Goal: Use online tool/utility: Use online tool/utility

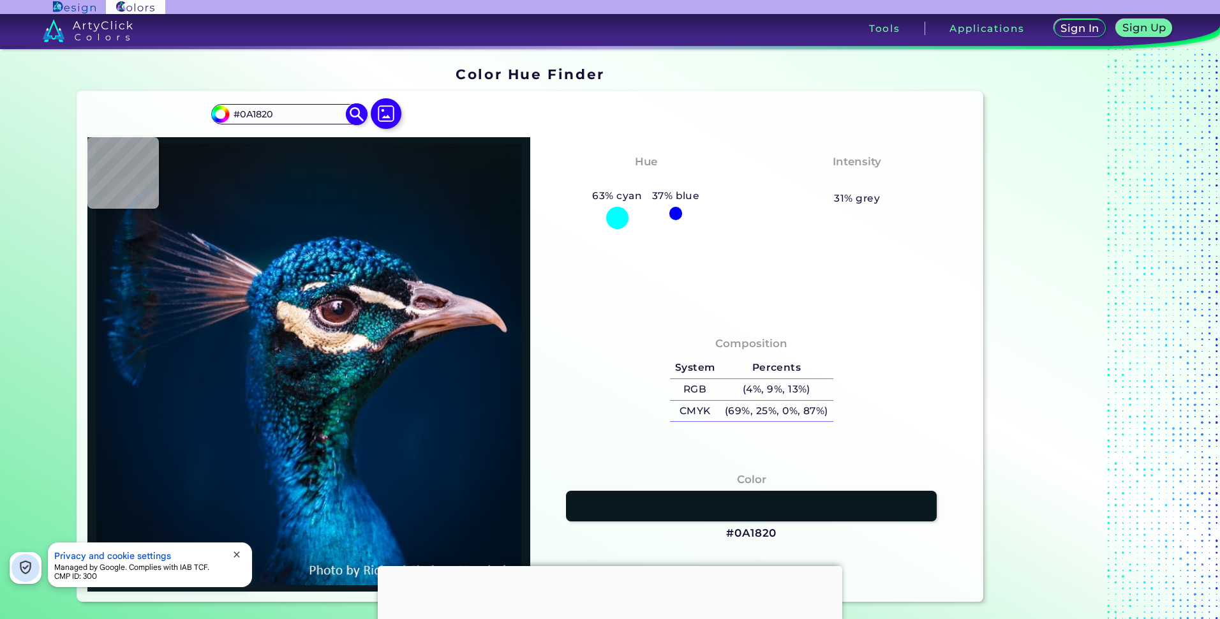
click at [308, 117] on input "#0A1820" at bounding box center [288, 113] width 119 height 17
drag, startPoint x: 281, startPoint y: 114, endPoint x: 150, endPoint y: 107, distance: 131.0
click at [161, 112] on div "#0a1820 #0A1820 Acadia ◉ Acid Green ◉ Aero Blue ◉ Alabaster ◉ Albescent White ◉…" at bounding box center [529, 346] width 905 height 510
paste input "e4dc6c"
type input "#e4dc6c"
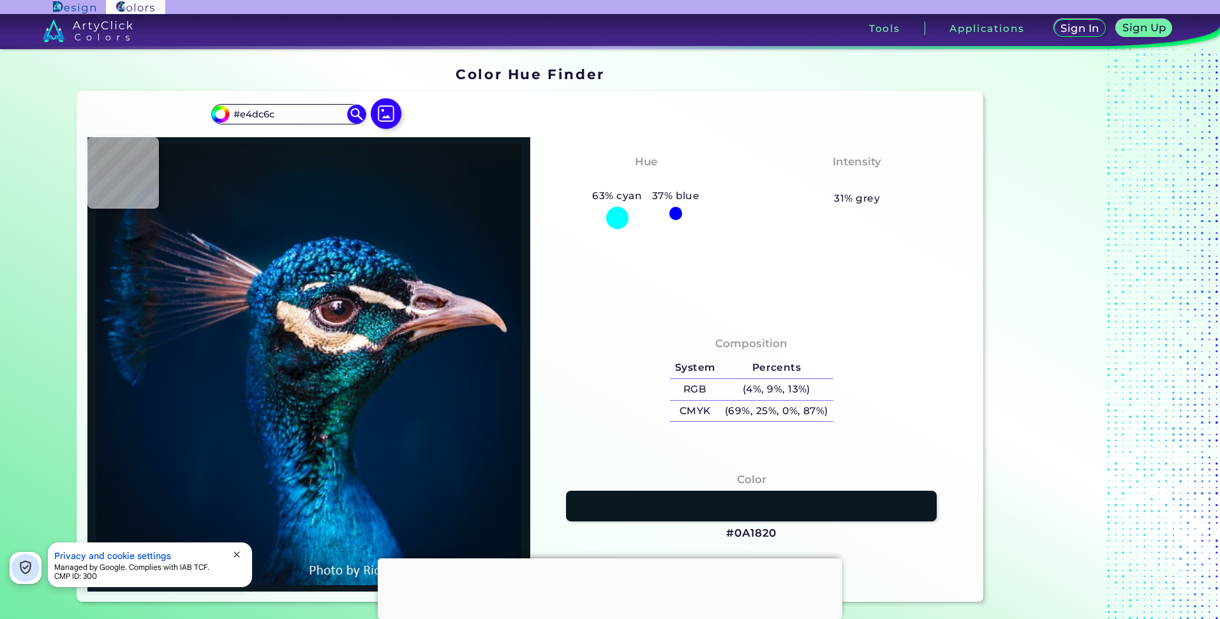
type input "#041a28"
type input "#041A28"
type input "#071925"
type input "#071923"
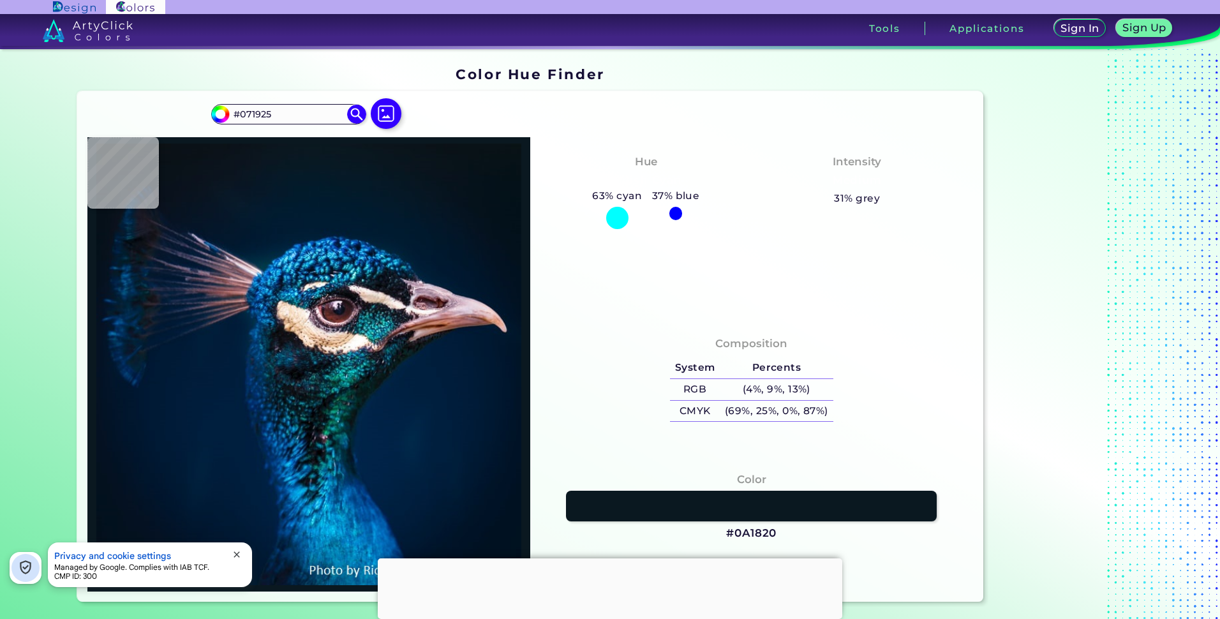
type input "#071923"
type input "#0a1720"
type input "#0A1720"
type input "#0a171f"
type input "#0A171F"
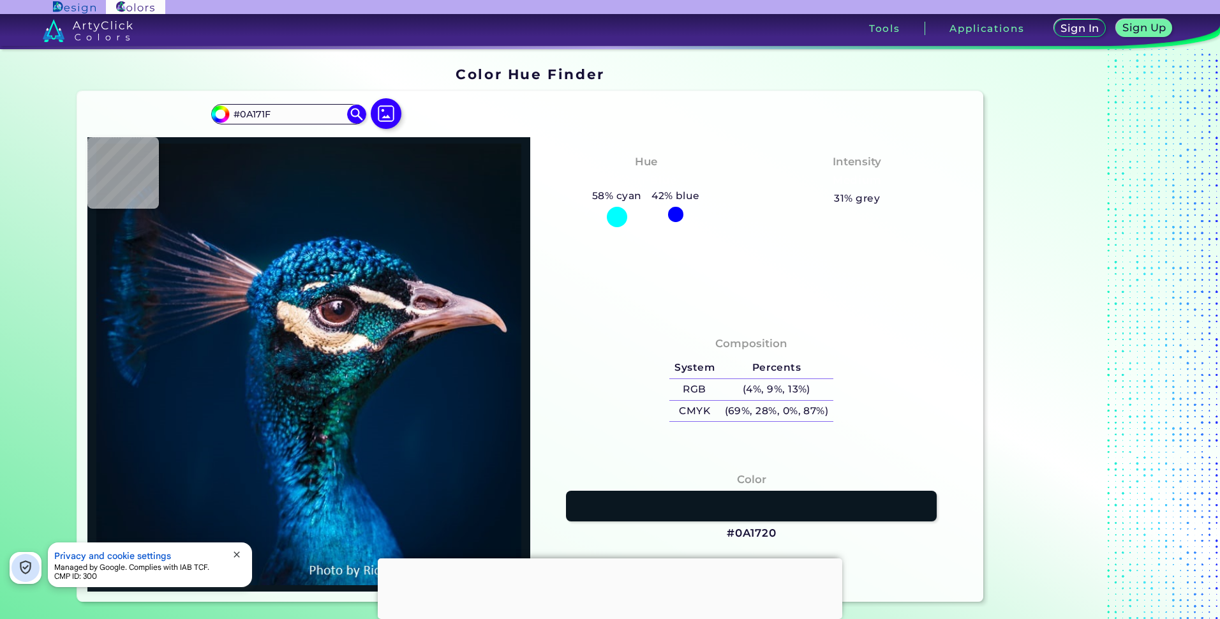
type input "#0a151e"
type input "#0A151E"
type input "#0b141b"
type input "#0B141B"
type input "#0a141d"
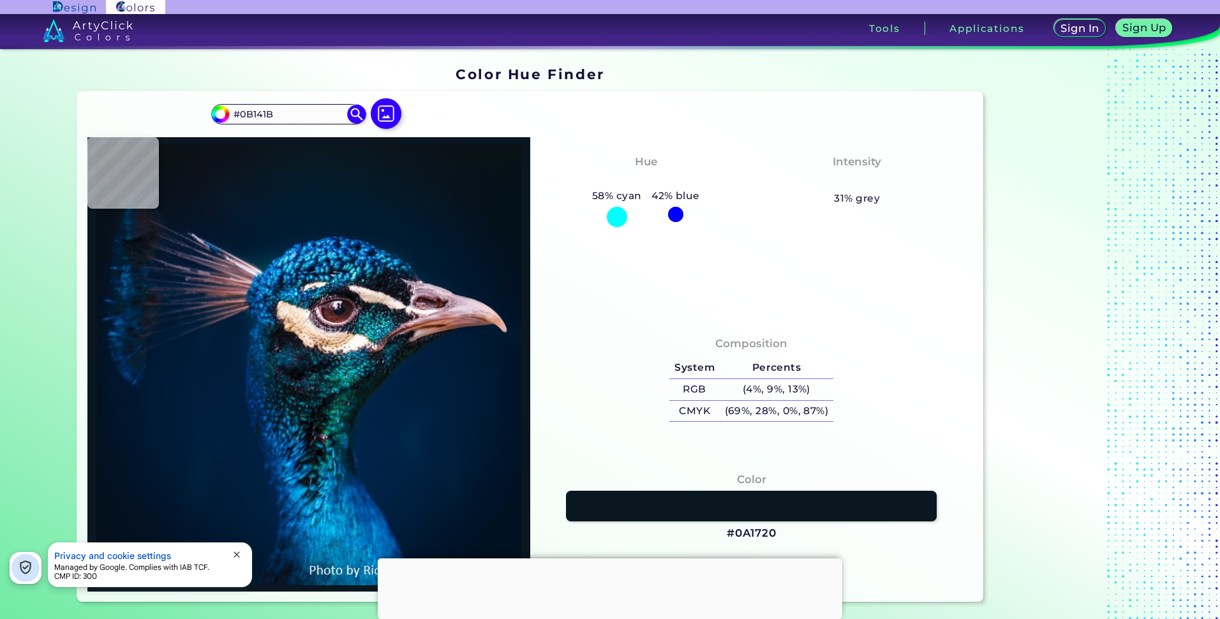
type input "#0A141D"
type input "#0a1720"
type input "#0A1720"
type input "#081923"
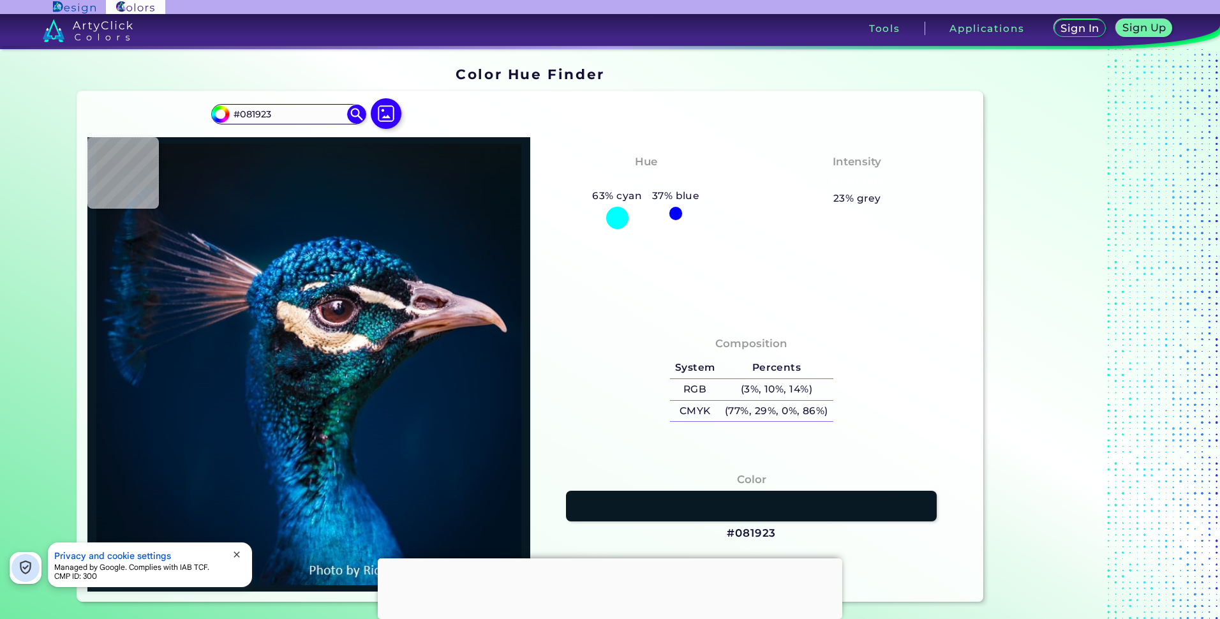
type input "#071822"
type input "#081923"
type input "#091722"
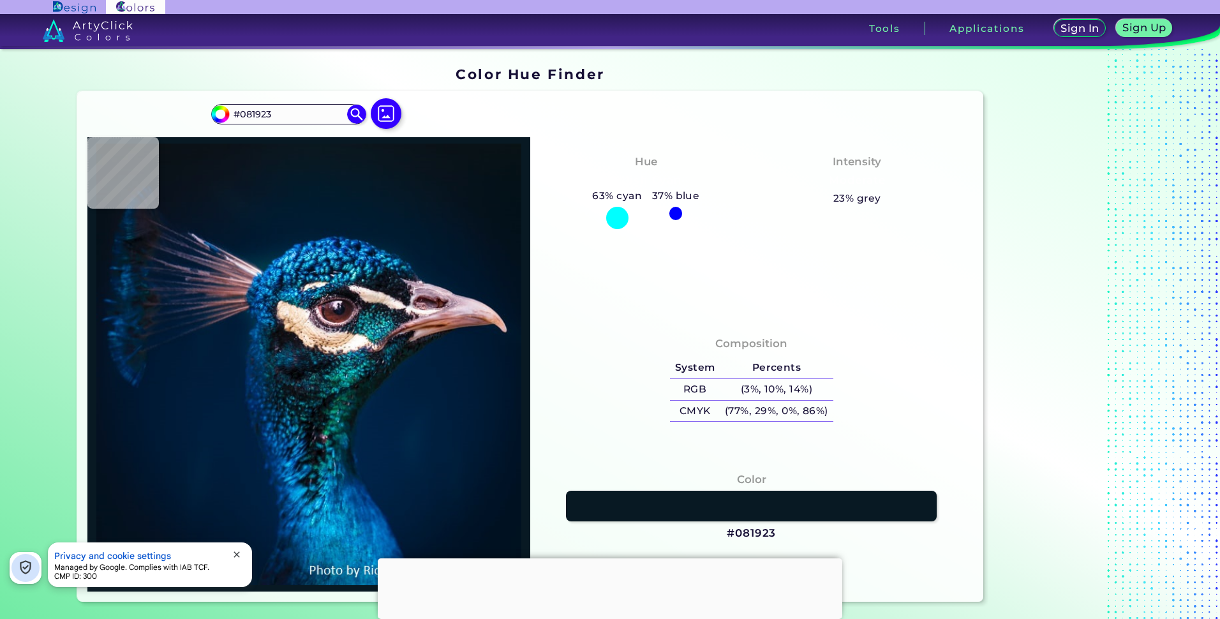
type input "#091722"
type input "#0a1723"
type input "#0A1723"
type input "#0a1720"
type input "#0A1720"
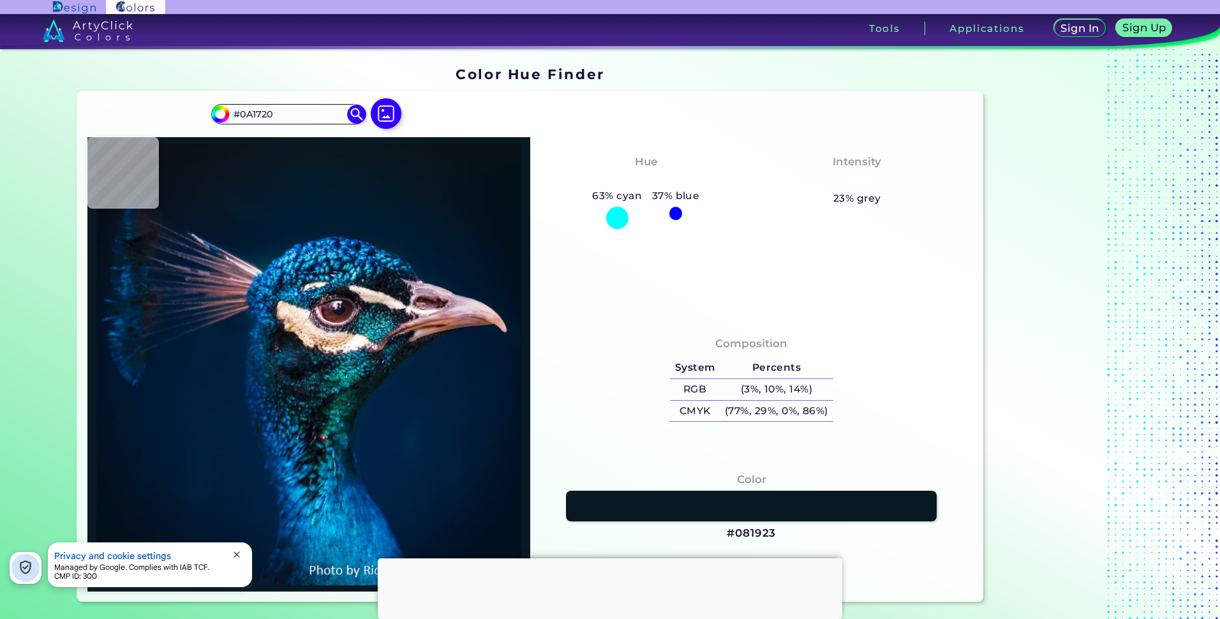
type input "#0a171f"
drag, startPoint x: 284, startPoint y: 112, endPoint x: 149, endPoint y: 110, distance: 135.2
click at [149, 110] on div "#0a171f #0A171F Acadia ◉ Acid Green ◉ Aero Blue ◉ Alabaster ◉ Albescent White ◉…" at bounding box center [529, 346] width 905 height 510
paste input "e4dc6c"
type input "#e4dc6c"
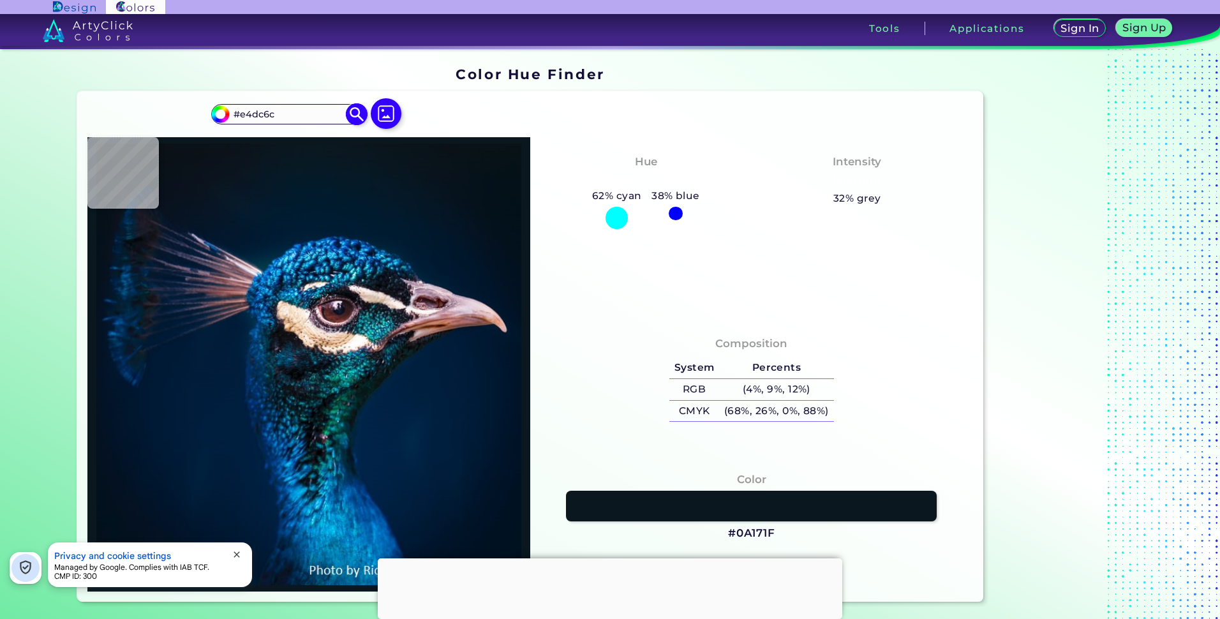
click at [357, 113] on img at bounding box center [357, 114] width 22 height 22
type input "#e4dc6c"
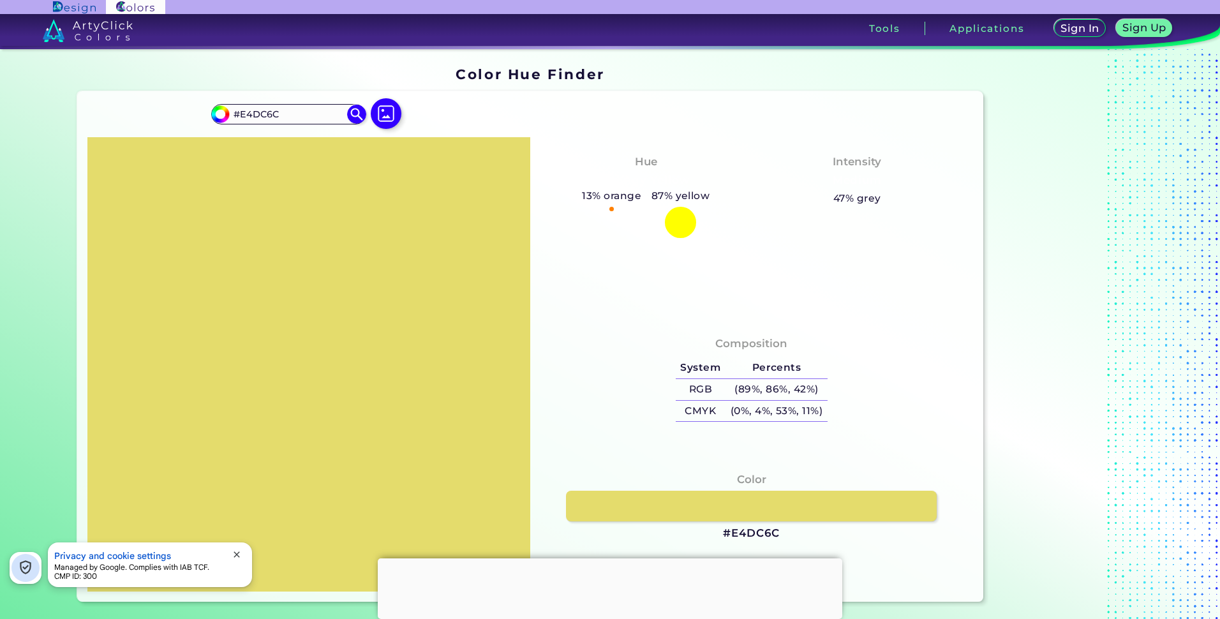
drag, startPoint x: 125, startPoint y: 156, endPoint x: 471, endPoint y: 344, distance: 393.9
click at [471, 344] on div at bounding box center [308, 364] width 443 height 454
drag, startPoint x: 283, startPoint y: 115, endPoint x: 199, endPoint y: 107, distance: 84.5
click at [199, 107] on div "#e4dc6c #E4DC6C Acadia ◉ Acid Green ◉ Aero Blue ◉ Alabaster ◉ Albescent White ◉…" at bounding box center [529, 346] width 905 height 510
paste input "efe981"
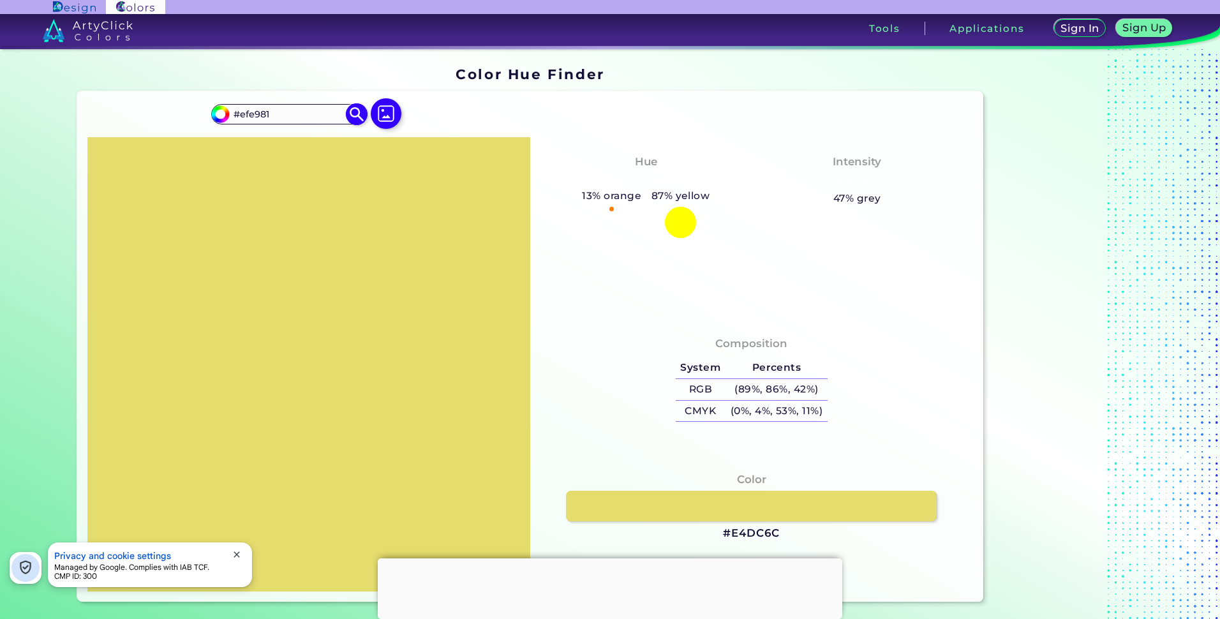
type input "#efe981"
click at [354, 114] on img at bounding box center [357, 114] width 22 height 22
type input "#efe981"
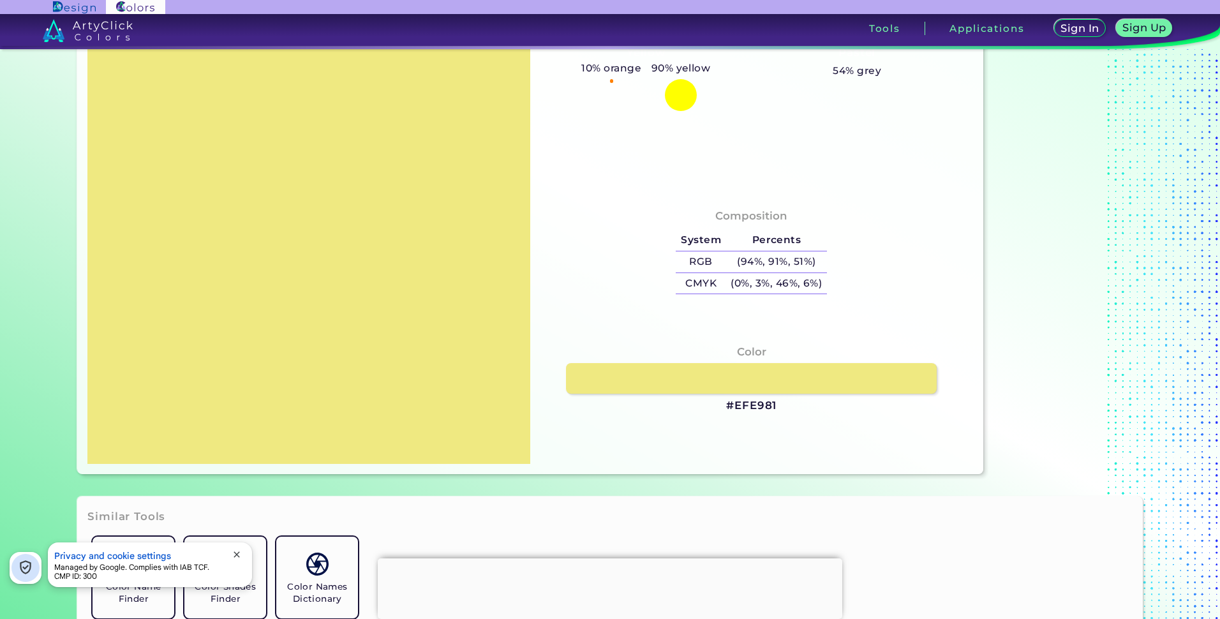
scroll to position [255, 0]
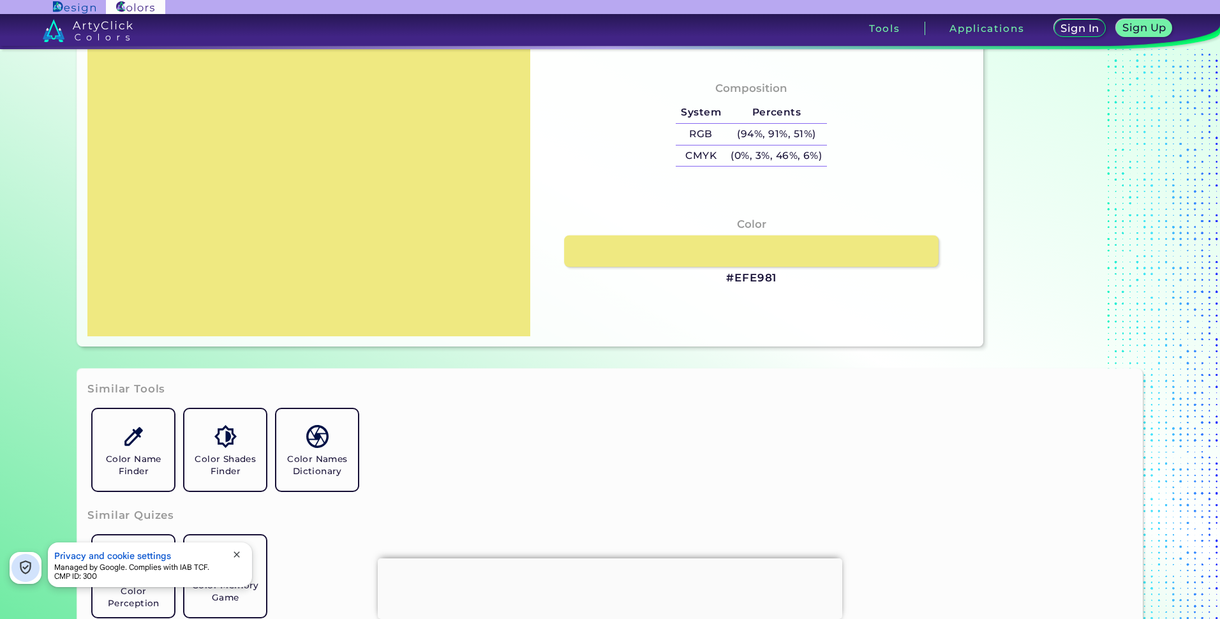
click at [729, 258] on link at bounding box center [751, 250] width 374 height 31
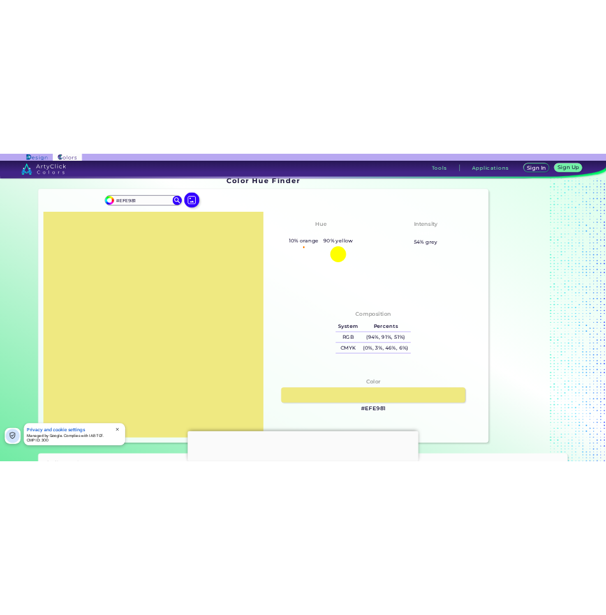
scroll to position [0, 0]
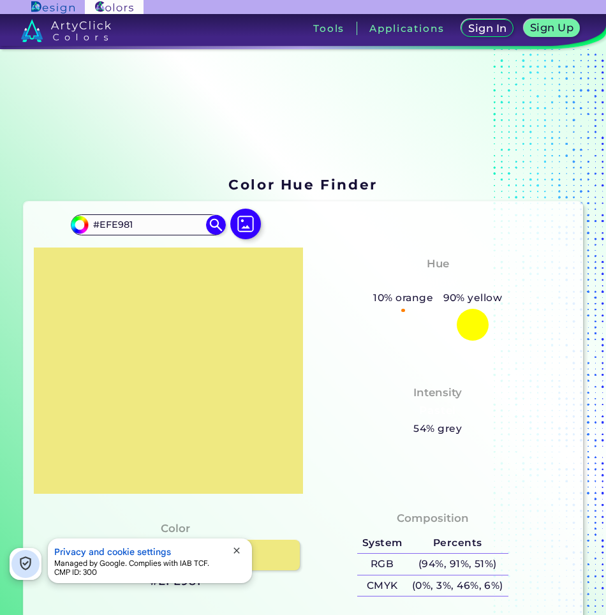
drag, startPoint x: 147, startPoint y: 228, endPoint x: 70, endPoint y: 233, distance: 76.7
click at [30, 166] on section "Color Hue Finder Color Hue Finder #efe981 #EFE981 Acadia ◉ Acid Green ◉ Aero Bl…" at bounding box center [303, 347] width 606 height 596
paste input "6d719f"
type input "#6d719f"
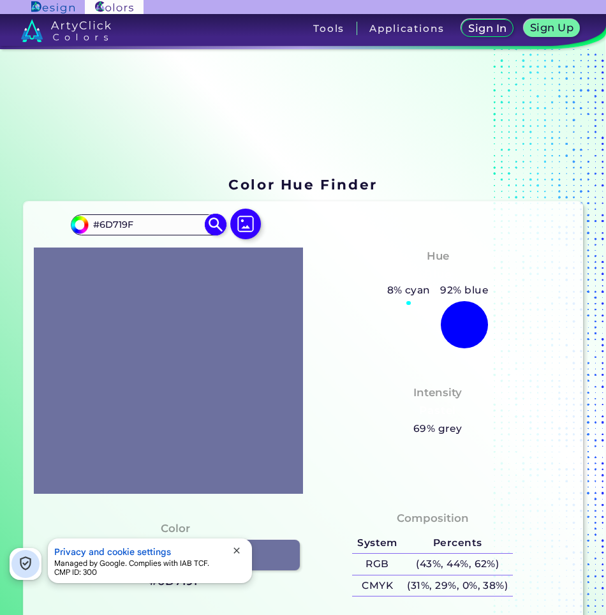
click at [170, 228] on input "#6D719F" at bounding box center [148, 224] width 119 height 17
drag, startPoint x: 138, startPoint y: 220, endPoint x: -3, endPoint y: 209, distance: 142.1
click at [0, 209] on html "Sign In Sign Up My Profile My Details Color Palettes Sign Out Tools Application…" at bounding box center [303, 307] width 606 height 615
paste input "d2b41b"
type input "#d2b41b"
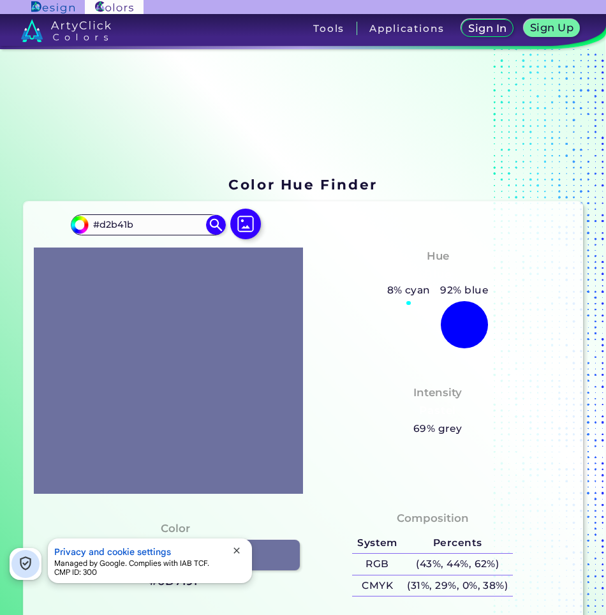
type input "#d2b41b"
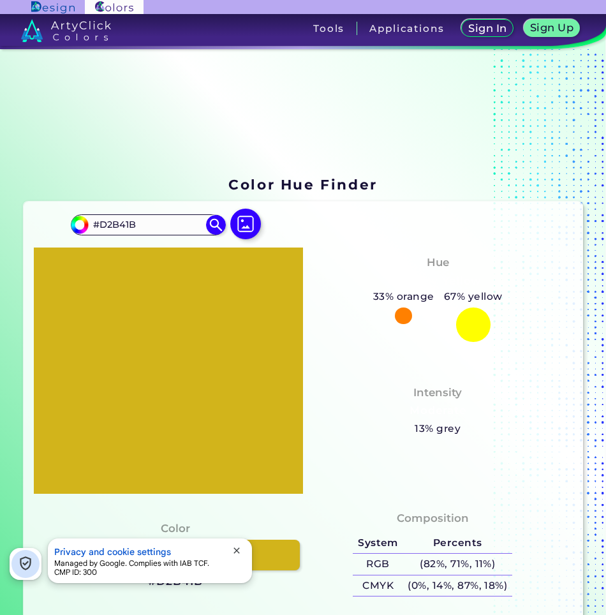
drag, startPoint x: 151, startPoint y: 219, endPoint x: -3, endPoint y: 214, distance: 153.8
click at [0, 214] on html "Sign In Sign Up My Profile My Details Color Palettes Sign Out Tools Application…" at bounding box center [303, 307] width 606 height 615
paste input "b59a00"
type input "#b59a00"
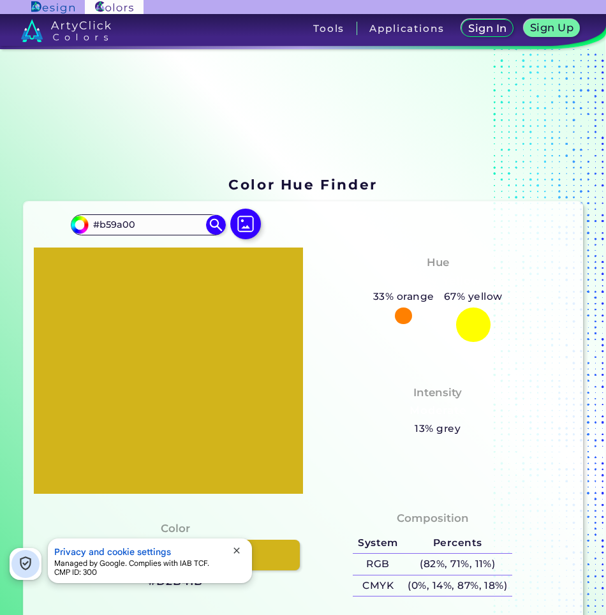
type input "#B59A00"
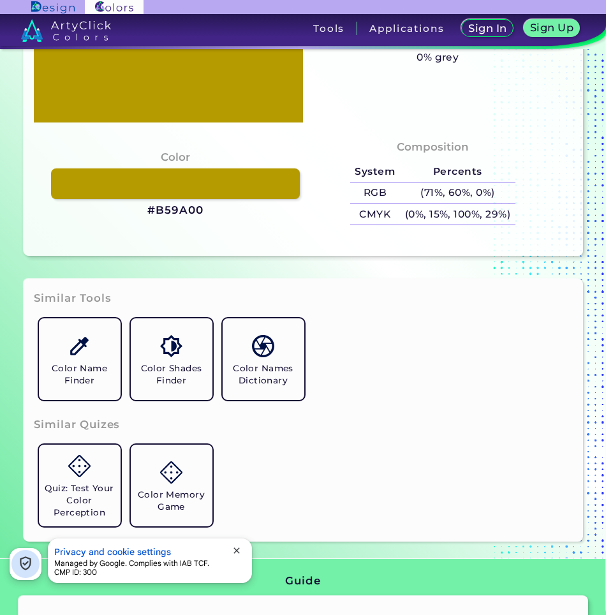
scroll to position [383, 0]
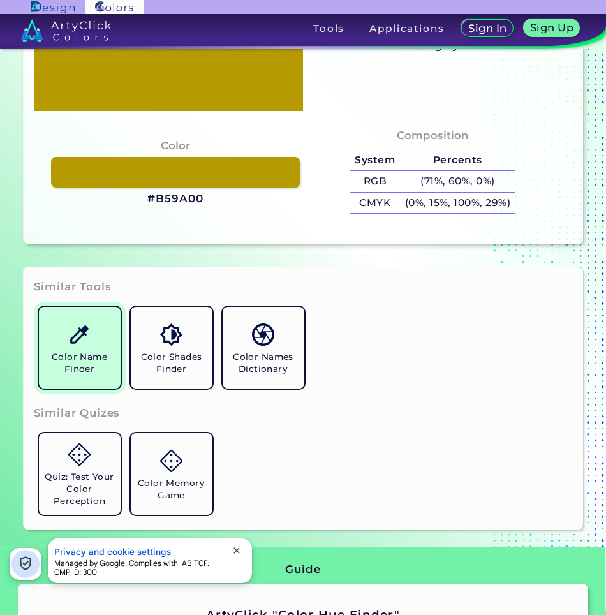
click at [76, 366] on h5 "Color Name Finder" at bounding box center [79, 363] width 71 height 24
